Goal: Find specific page/section: Find specific page/section

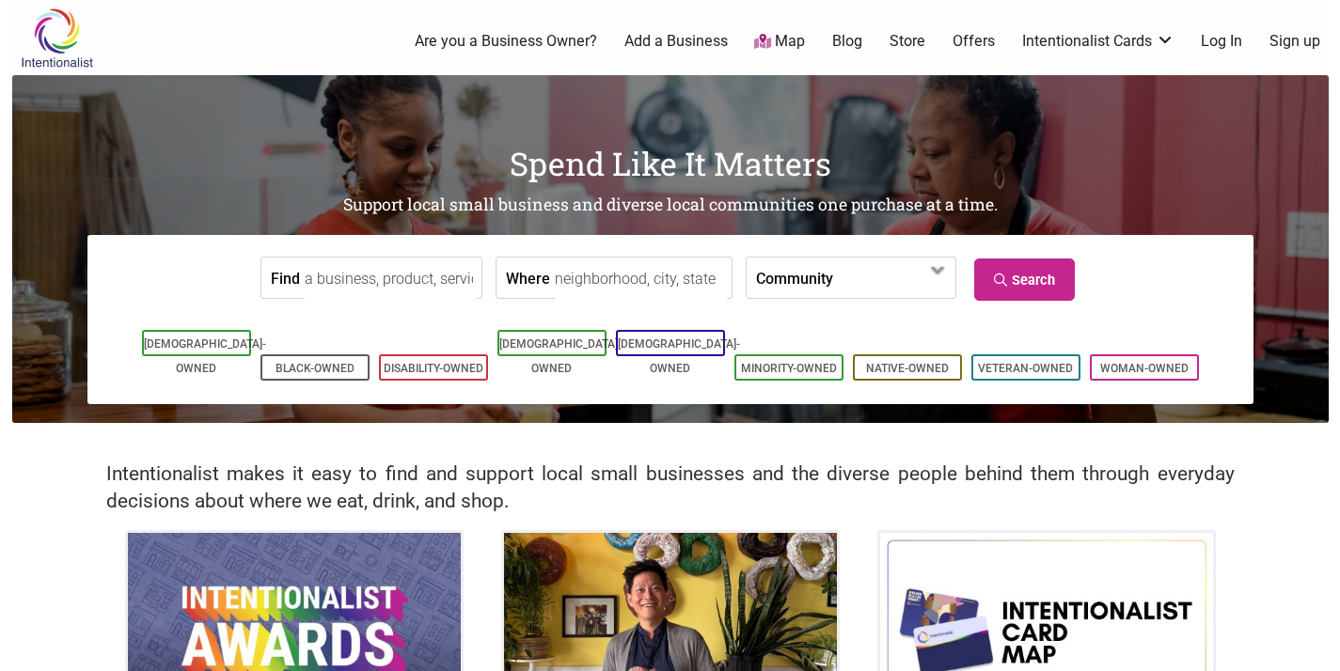
click at [390, 268] on input "Find" at bounding box center [391, 279] width 172 height 42
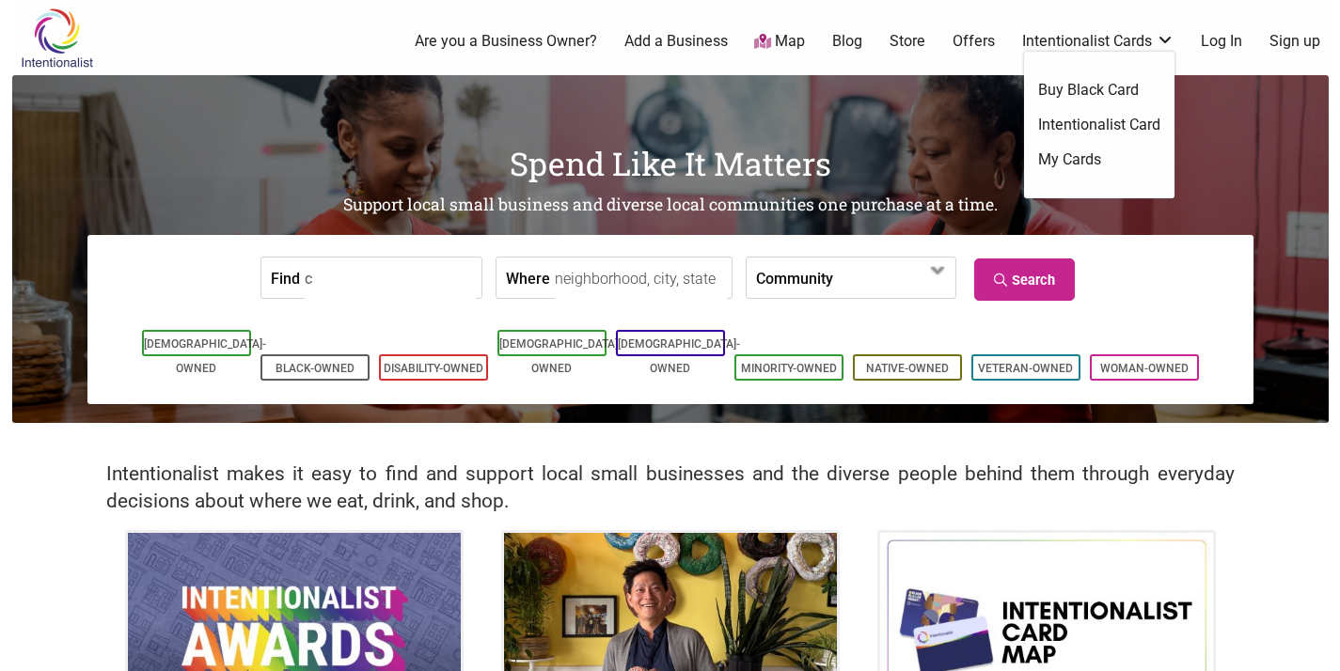
type input "c"
click at [1057, 140] on ul "Buy Black Card Intentionalist Card My Cards" at bounding box center [1099, 125] width 150 height 147
click at [1059, 126] on link "Intentionalist Card" at bounding box center [1099, 125] width 122 height 21
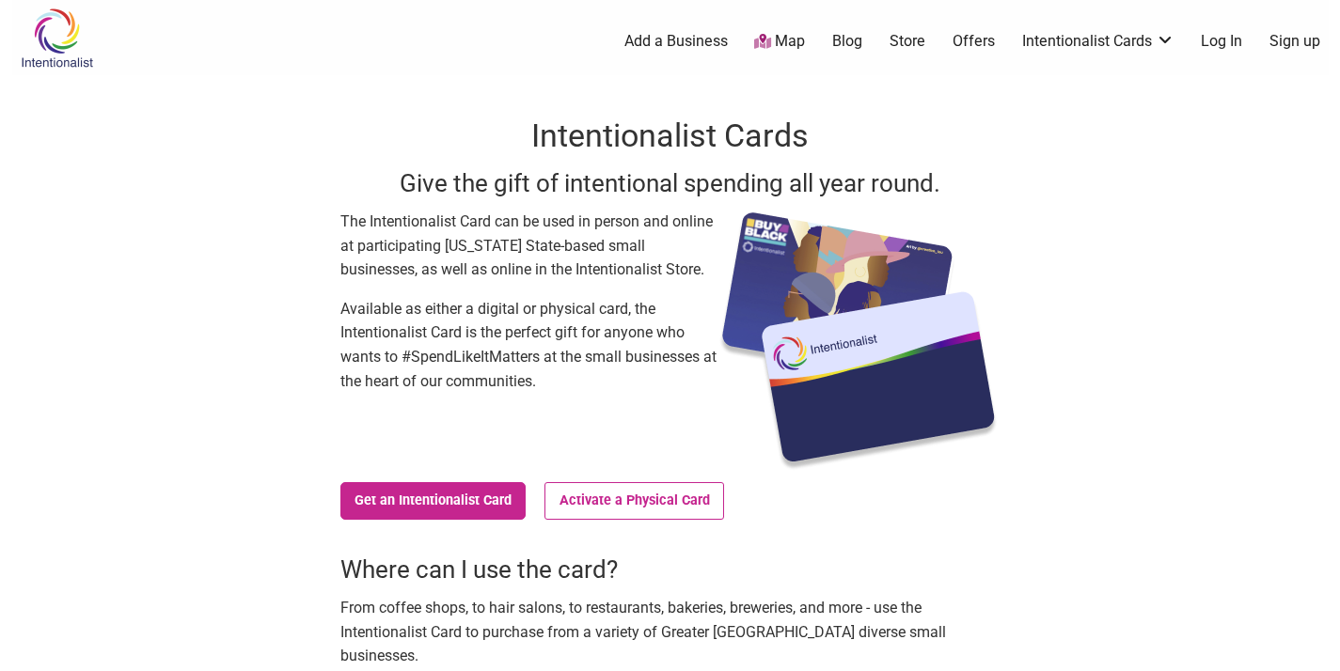
scroll to position [416, 0]
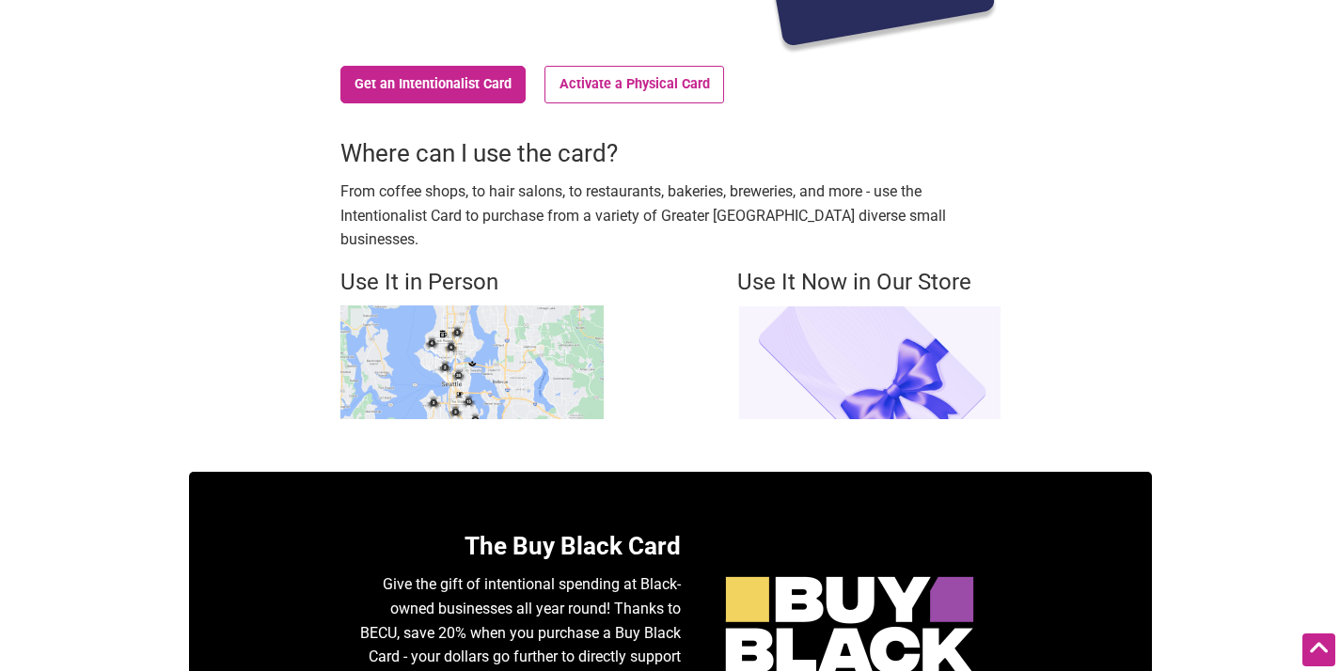
click at [510, 372] on img at bounding box center [471, 363] width 263 height 114
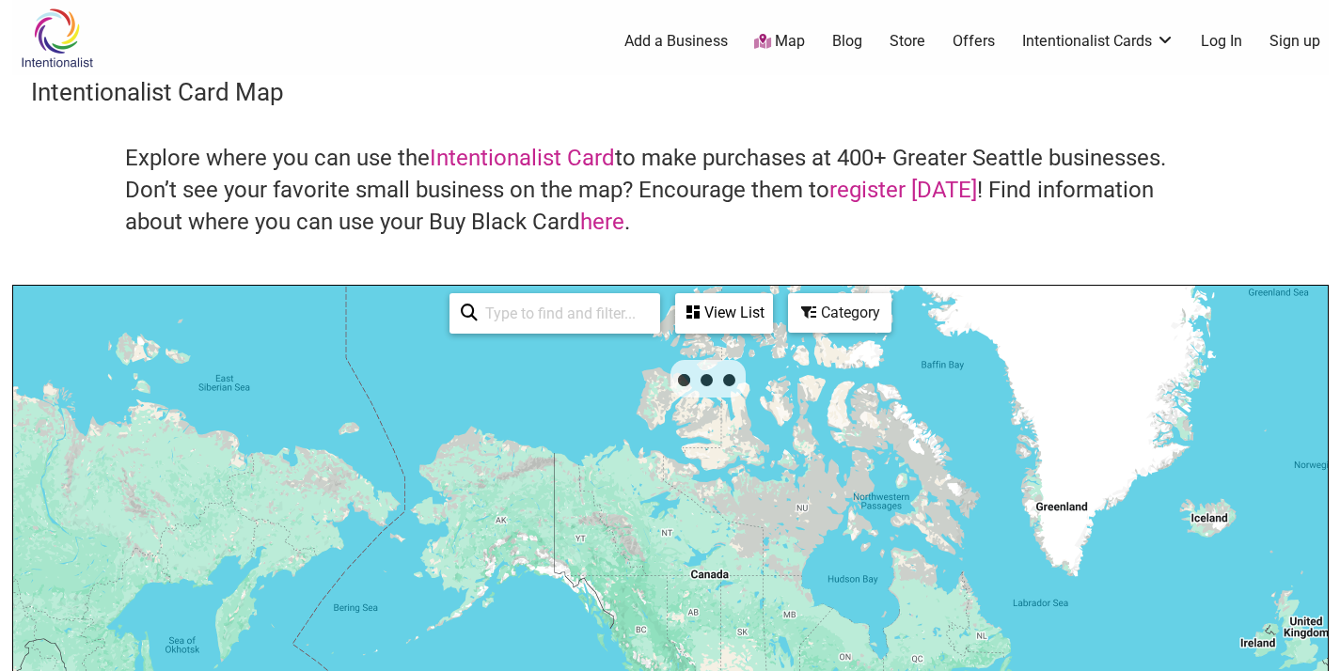
click at [541, 323] on input "search" at bounding box center [563, 313] width 171 height 37
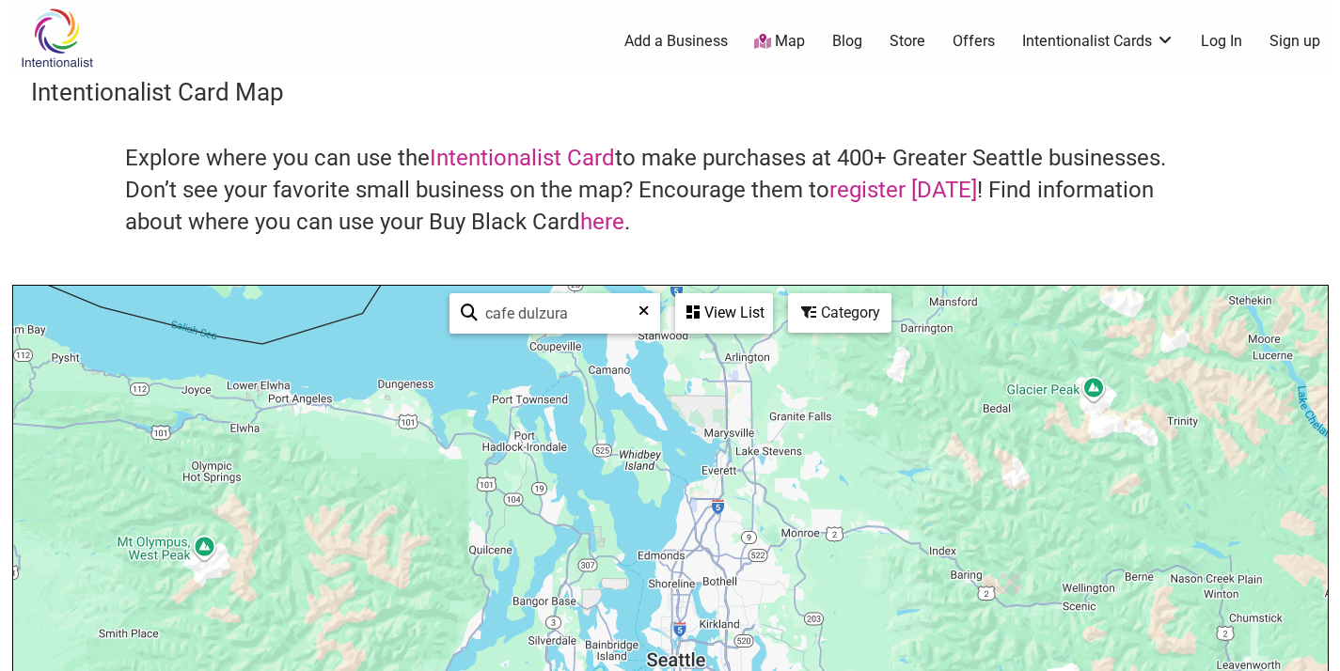
type input "cafe dulzura"
click at [705, 304] on div "View List" at bounding box center [724, 313] width 94 height 36
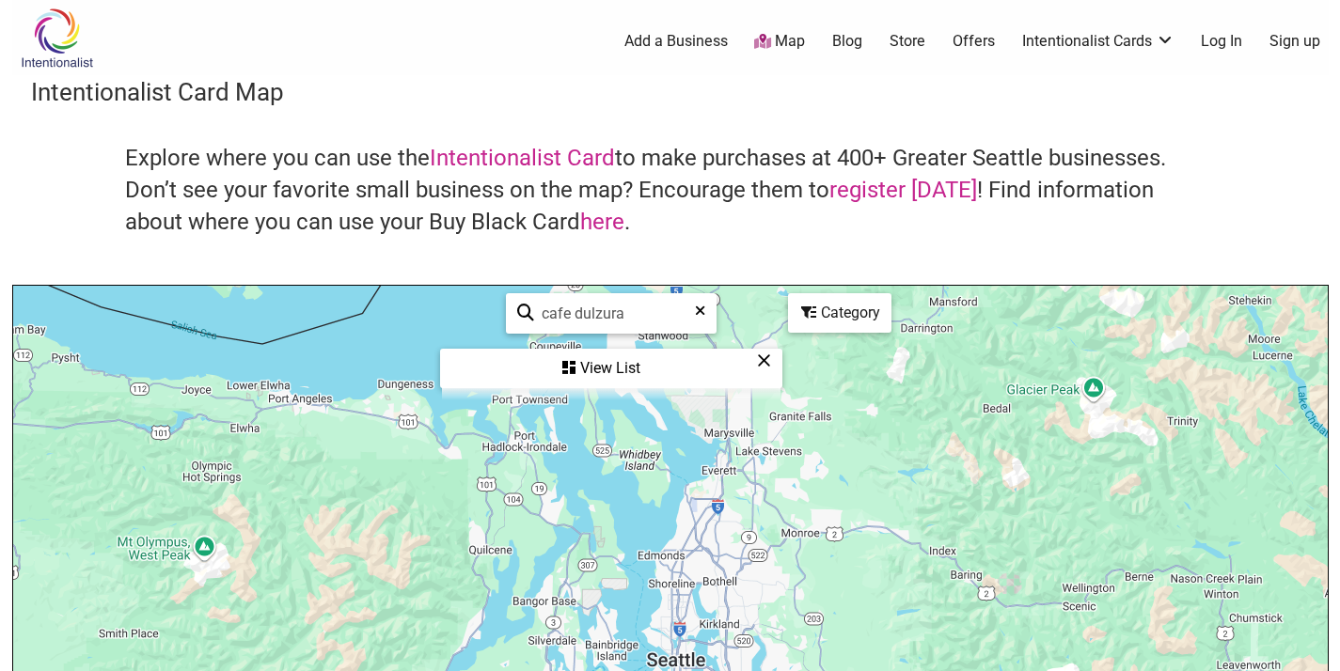
click at [632, 369] on div "View List" at bounding box center [611, 369] width 338 height 36
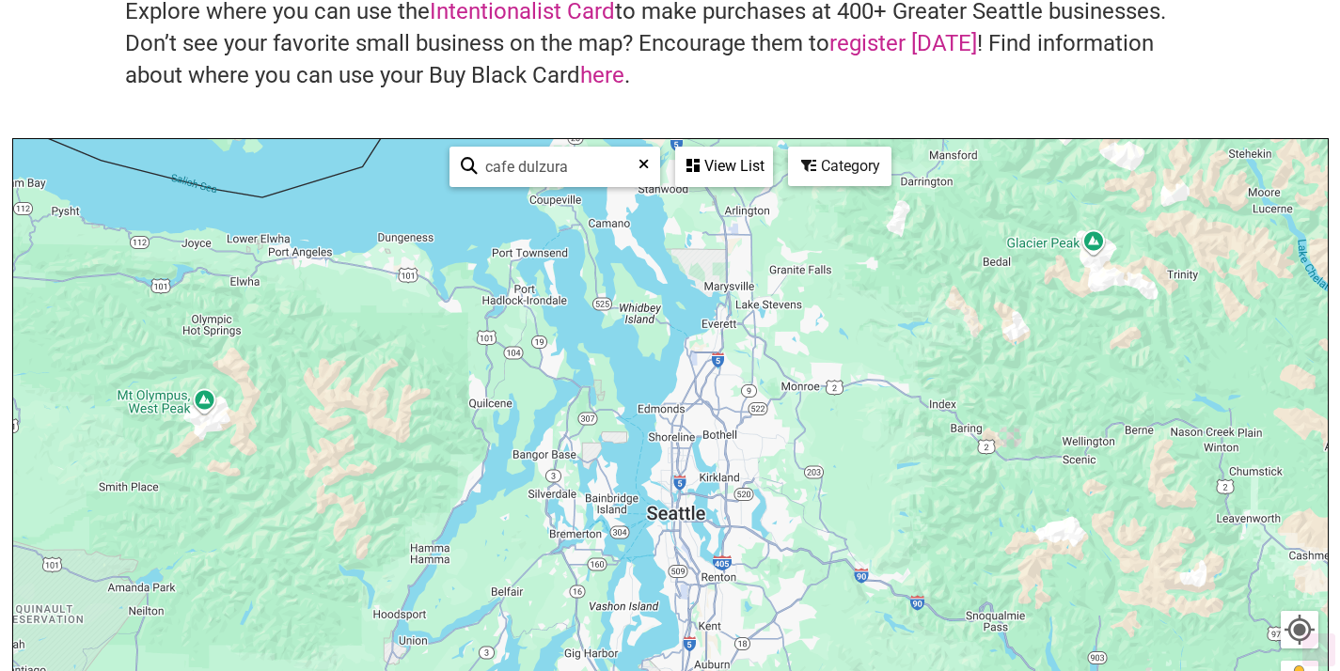
scroll to position [184, 0]
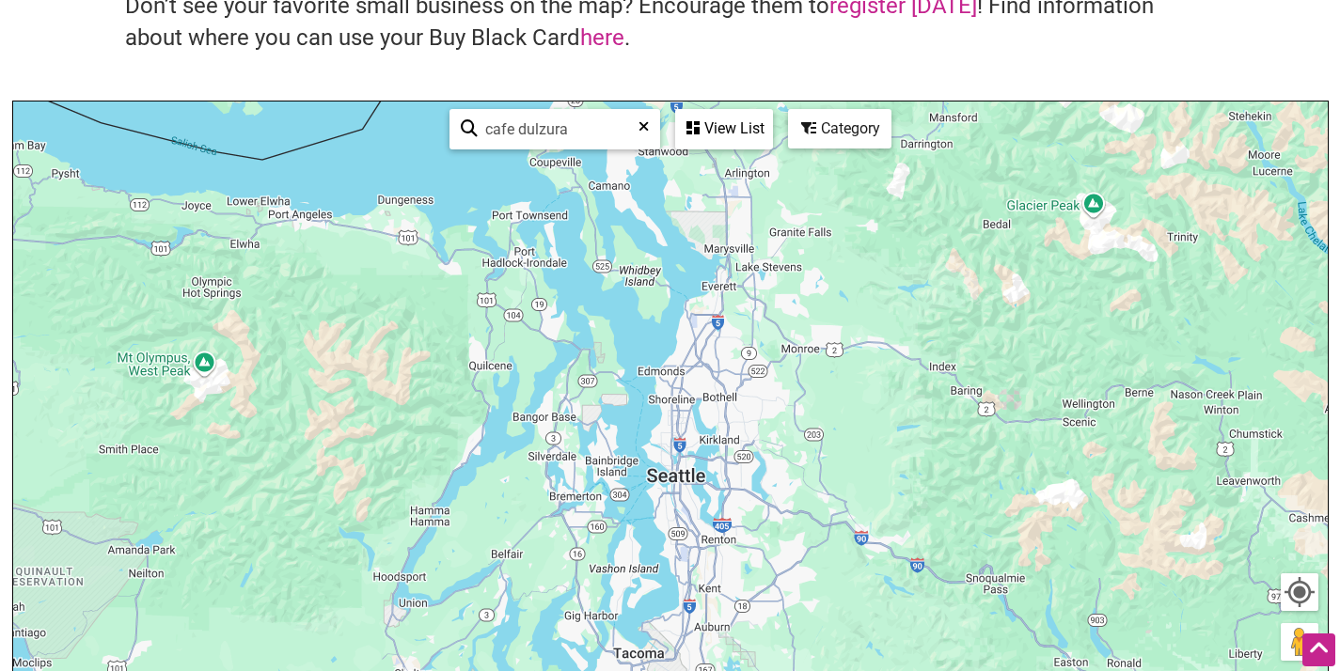
click at [555, 103] on div "cafe dulzura See All View List Sorry...nothing found." at bounding box center [611, 129] width 338 height 55
click at [562, 118] on input "cafe dulzura" at bounding box center [563, 129] width 170 height 37
type input "cocoa legato"
click at [713, 138] on div "View List" at bounding box center [724, 129] width 94 height 36
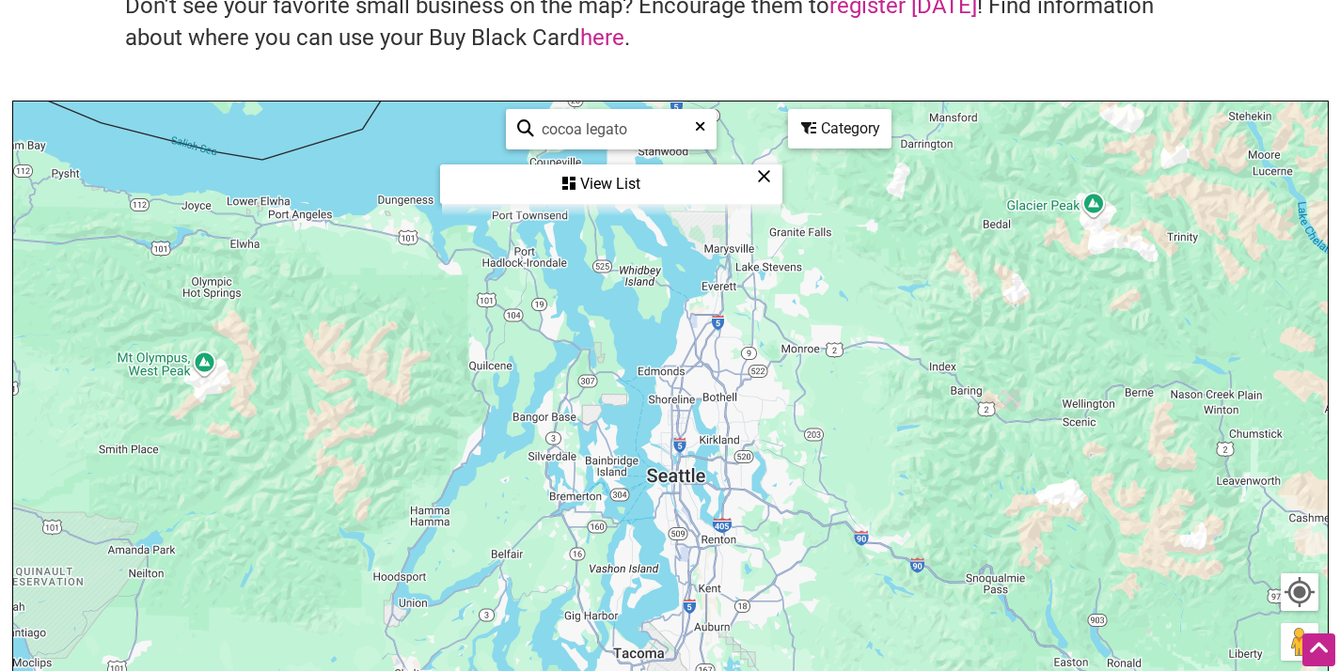
click at [637, 187] on div "View List" at bounding box center [611, 184] width 338 height 36
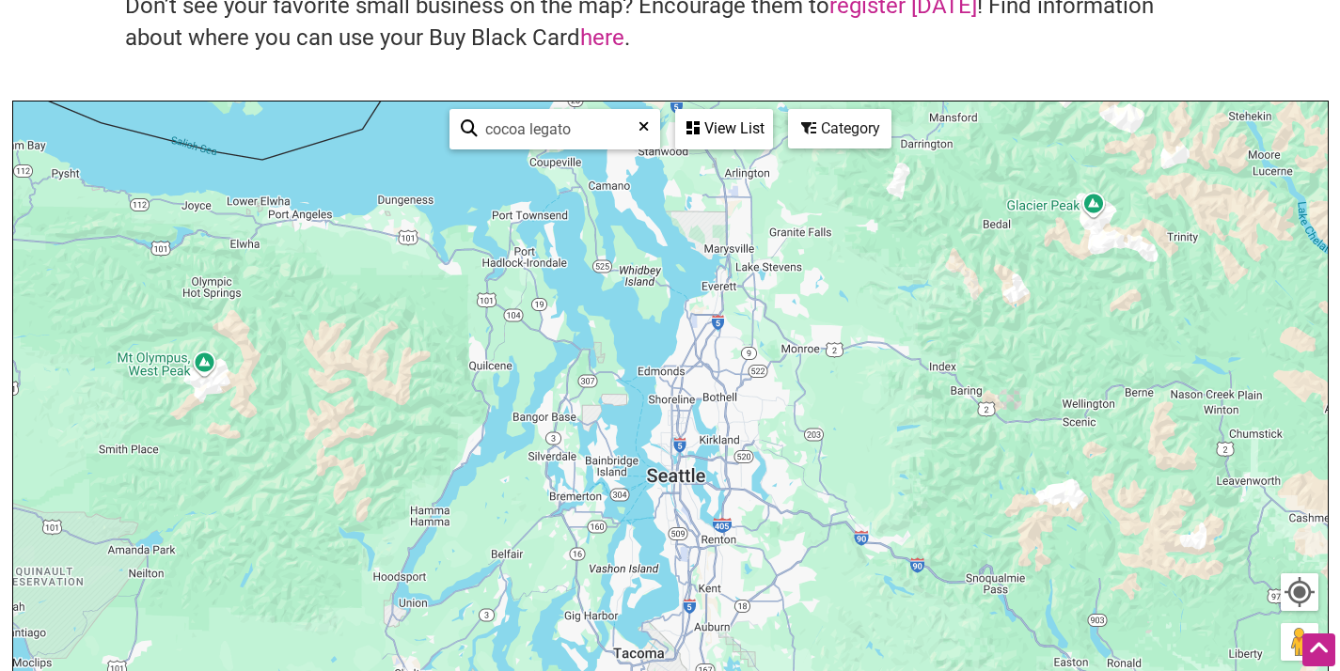
click at [685, 50] on h4 "Explore where you can use the Intentionalist Card to make purchases at 400+ Gre…" at bounding box center [670, 6] width 1090 height 95
